Goal: Task Accomplishment & Management: Complete application form

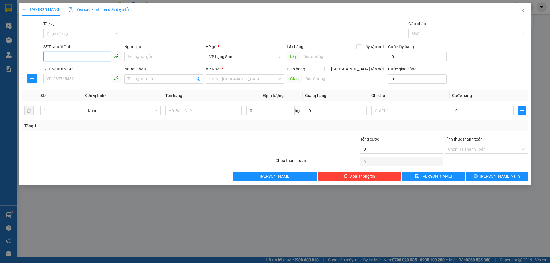
paste input "0989138586"
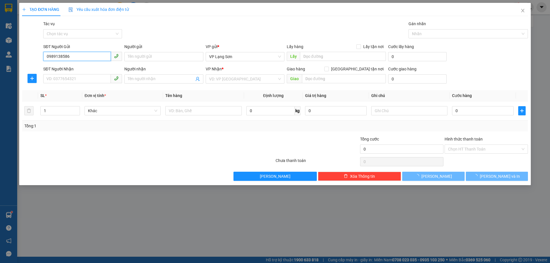
click at [48, 56] on input "0989138586" at bounding box center [77, 56] width 68 height 9
type input "0989138586"
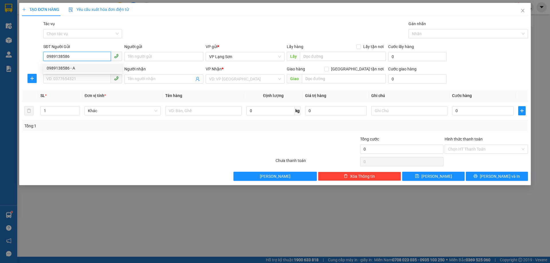
click at [66, 68] on div "0989138586 - A" at bounding box center [83, 68] width 72 height 6
type input "A"
checkbox input "true"
type input "307 [PERSON_NAME],ĐỐNG ĐA,[GEOGRAPHIC_DATA]"
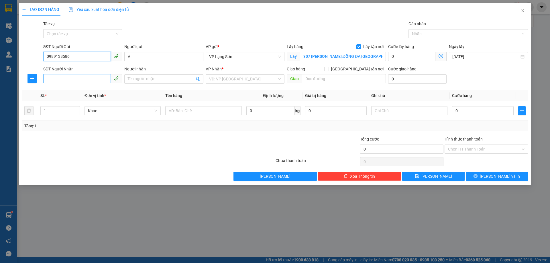
type input "0989138586"
click at [62, 81] on input "SĐT Người Nhận" at bounding box center [77, 78] width 68 height 9
click at [59, 77] on input "SĐT Người Nhận" at bounding box center [77, 78] width 68 height 9
click at [62, 91] on div "0847622999 - A CƯỜNG" at bounding box center [83, 90] width 72 height 6
type input "0847622999"
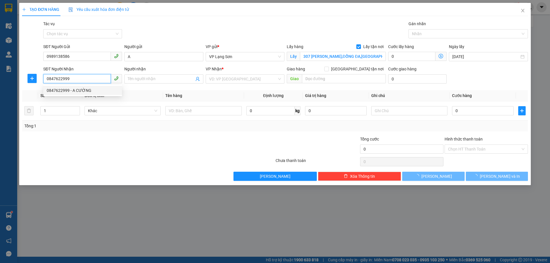
type input "A CƯỜNG"
checkbox input "true"
type input "CỐC NAM ĐỒNG ĐĂNG"
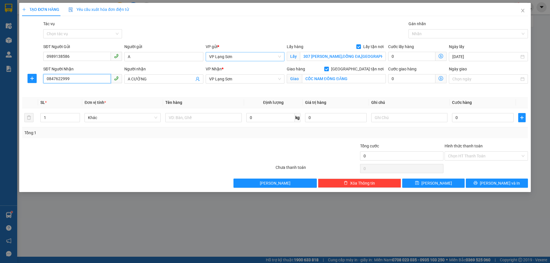
click at [245, 56] on span "VP Lạng Sơn" at bounding box center [245, 56] width 72 height 9
type input "0847622999"
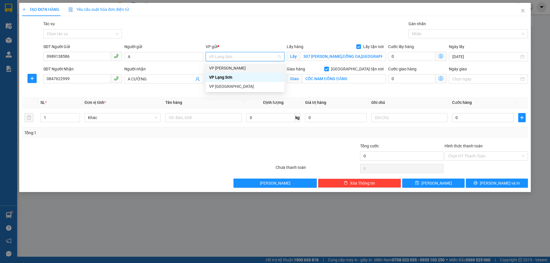
click at [236, 67] on div "VP [PERSON_NAME]" at bounding box center [245, 68] width 72 height 6
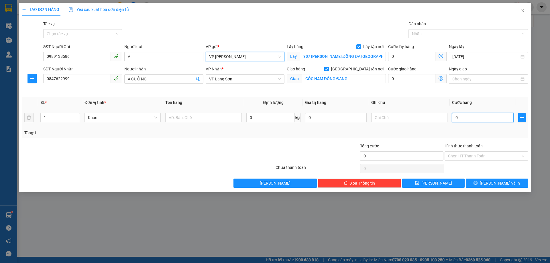
click at [473, 120] on input "0" at bounding box center [483, 117] width 62 height 9
type input "1"
type input "12"
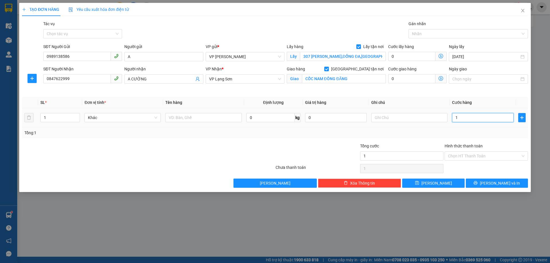
type input "12"
type input "120"
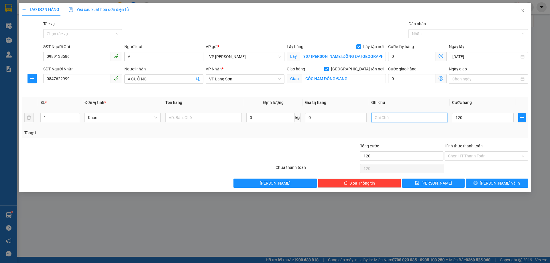
type input "120.000"
click at [414, 119] on input "text" at bounding box center [409, 117] width 76 height 9
type input "N"
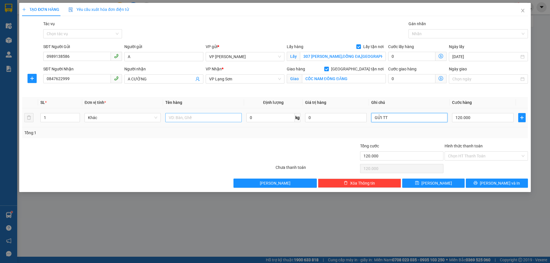
type input "GỬI TT"
click at [190, 118] on input "text" at bounding box center [203, 117] width 76 height 9
type input "1 KIỆN"
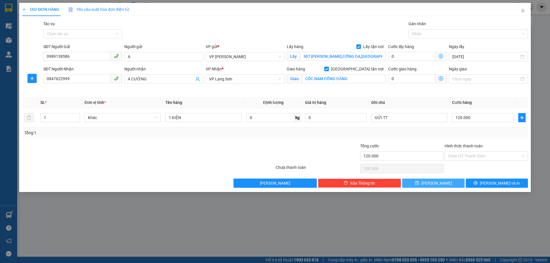
click at [431, 184] on button "[PERSON_NAME]" at bounding box center [433, 183] width 62 height 9
checkbox input "false"
type input "0"
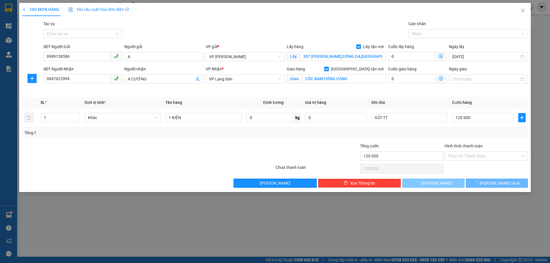
type input "0"
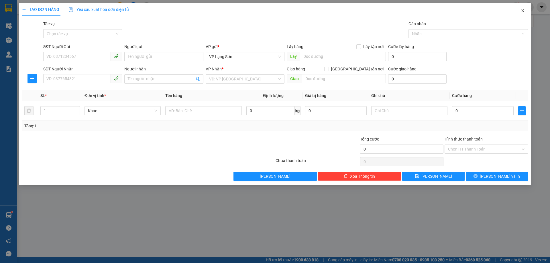
drag, startPoint x: 523, startPoint y: 8, endPoint x: 511, endPoint y: 1, distance: 14.5
click at [523, 8] on span "Close" at bounding box center [522, 11] width 16 height 16
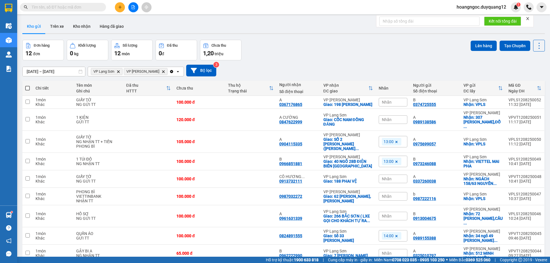
paste input "0916511536"
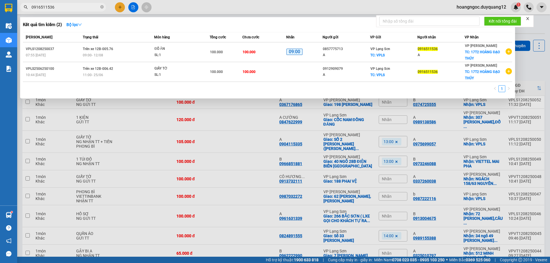
type input "0916511536"
click at [275, 6] on div at bounding box center [275, 131] width 550 height 263
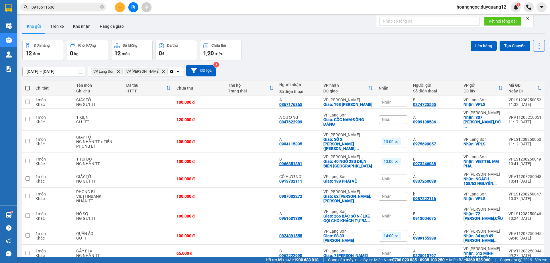
click at [85, 7] on input "0916511536" at bounding box center [65, 7] width 68 height 6
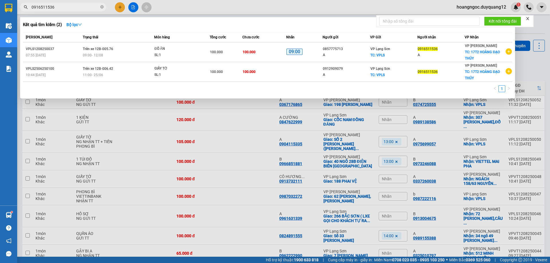
click at [360, 2] on div at bounding box center [275, 131] width 550 height 263
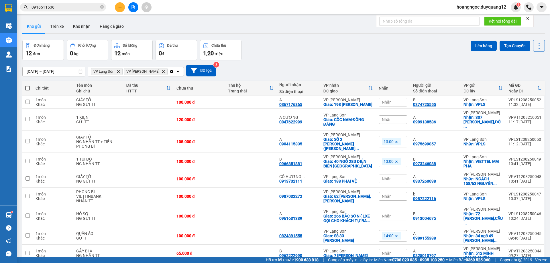
click at [119, 3] on button at bounding box center [120, 7] width 10 height 10
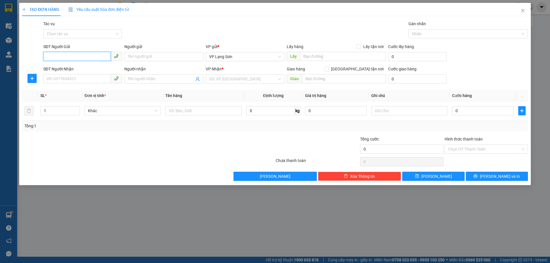
paste input "0374299634"
type input "0374299634"
click at [358, 46] on input "Lấy tận nơi" at bounding box center [358, 46] width 4 height 4
checkbox input "true"
click at [232, 57] on span "VP Lạng Sơn" at bounding box center [245, 56] width 72 height 9
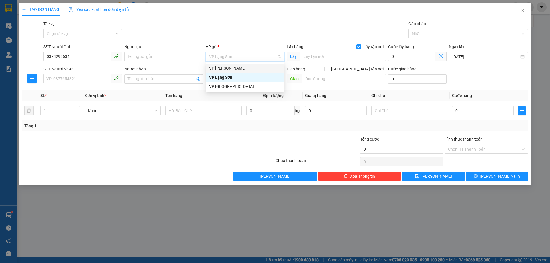
drag, startPoint x: 229, startPoint y: 68, endPoint x: 286, endPoint y: 61, distance: 57.7
click at [229, 68] on div "VP [PERSON_NAME]" at bounding box center [245, 68] width 72 height 6
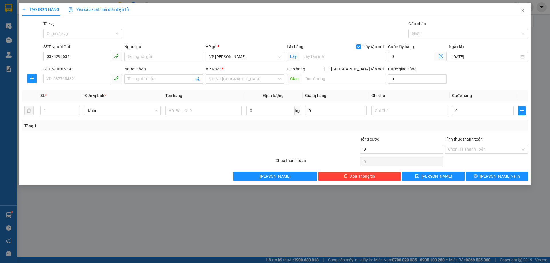
click at [308, 52] on div "Lấy hàng Lấy tận nơi" at bounding box center [336, 48] width 99 height 9
click at [309, 58] on input "text" at bounding box center [343, 56] width 86 height 9
type input "D"
type input "ĐÂU"
click at [522, 11] on icon "close" at bounding box center [522, 10] width 3 height 3
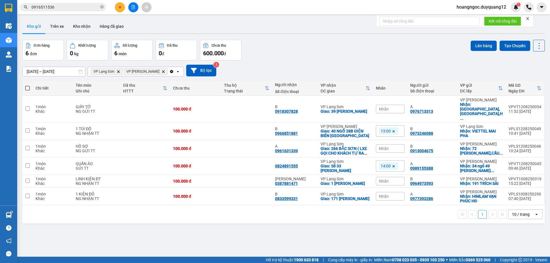
click at [122, 4] on button at bounding box center [120, 7] width 10 height 10
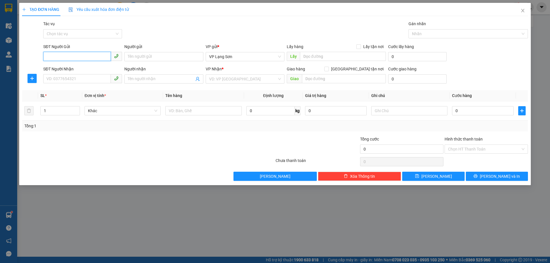
click at [59, 56] on input "SĐT Người Gửi" at bounding box center [77, 56] width 68 height 9
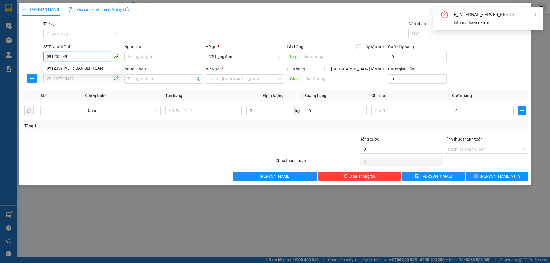
type input "0912359495"
click at [64, 70] on div "0912359495 - a BẠN SẾP TUẤN" at bounding box center [83, 68] width 72 height 6
type input "a BẠN SẾP TUẤN"
checkbox input "true"
type input "47A [PERSON_NAME]"
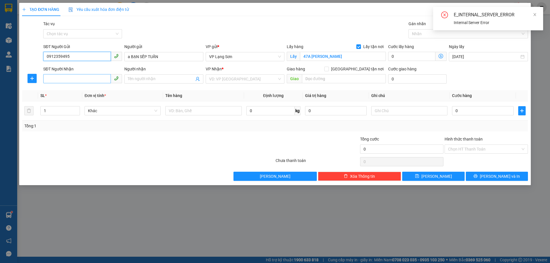
type input "0912359495"
click at [66, 76] on input "SĐT Người Nhận" at bounding box center [77, 78] width 68 height 9
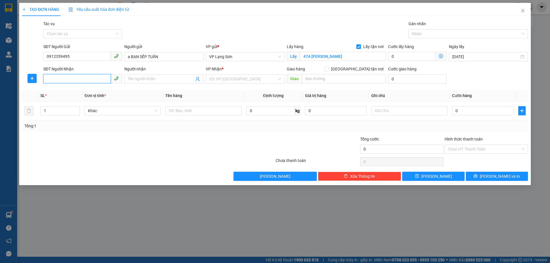
click at [60, 76] on input "SĐT Người Nhận" at bounding box center [77, 78] width 68 height 9
click at [46, 79] on input "0886221968" at bounding box center [77, 78] width 68 height 9
type input "0886221968"
click at [233, 74] on div "VP Nhận *" at bounding box center [245, 70] width 79 height 9
click at [235, 79] on input "search" at bounding box center [243, 79] width 68 height 9
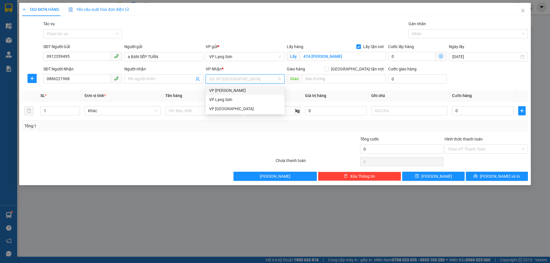
click at [229, 91] on div "VP [PERSON_NAME]" at bounding box center [245, 90] width 72 height 6
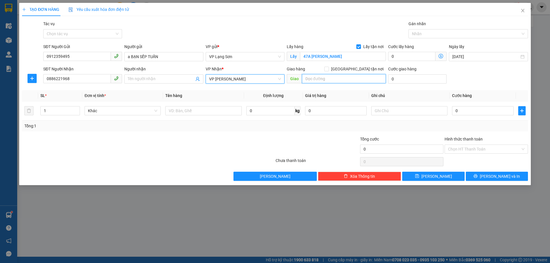
click at [329, 78] on input "text" at bounding box center [344, 78] width 84 height 9
type input "BV PHỔI TW"
click at [328, 69] on input "[GEOGRAPHIC_DATA] tận nơi" at bounding box center [326, 69] width 4 height 4
checkbox input "true"
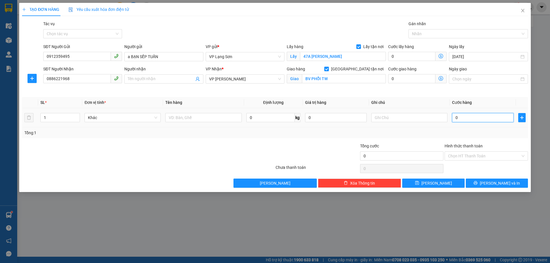
click at [473, 117] on input "0" at bounding box center [483, 117] width 62 height 9
type input "1"
type input "1.000"
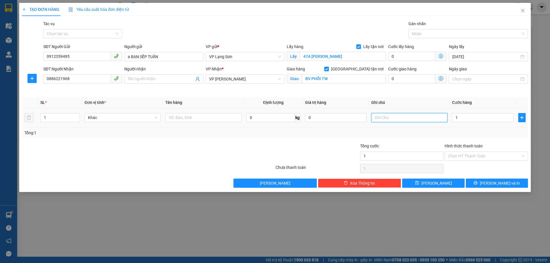
type input "1.000"
click at [385, 119] on input "text" at bounding box center [409, 117] width 76 height 9
click at [194, 117] on input "text" at bounding box center [203, 117] width 76 height 9
type input "D"
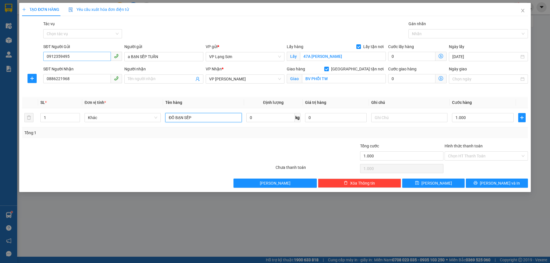
type input "ĐỒ BẠN SẾP"
drag, startPoint x: 80, startPoint y: 56, endPoint x: 41, endPoint y: 51, distance: 39.8
click at [20, 55] on div "TẠO ĐƠN HÀNG Yêu cầu xuất hóa đơn điện tử Transit Pickup Surcharge Ids Transit …" at bounding box center [274, 97] width 511 height 189
click at [413, 183] on button "[PERSON_NAME]" at bounding box center [433, 183] width 62 height 9
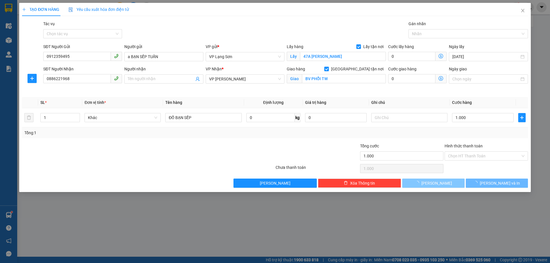
checkbox input "false"
type input "0"
